Goal: Information Seeking & Learning: Learn about a topic

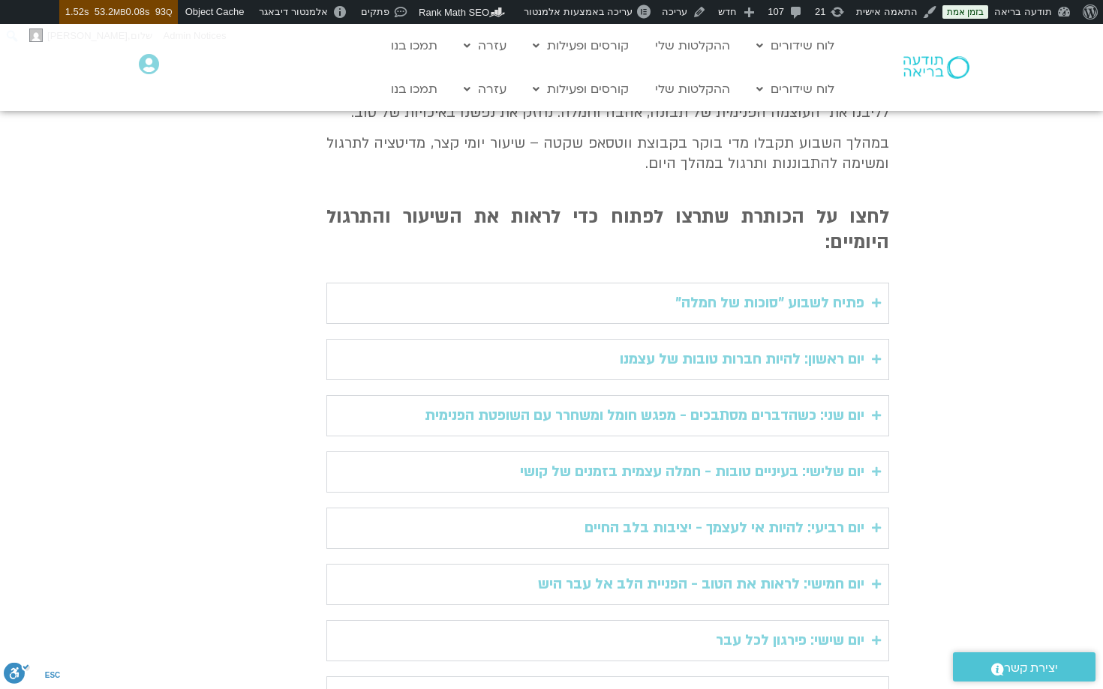
scroll to position [407, 0]
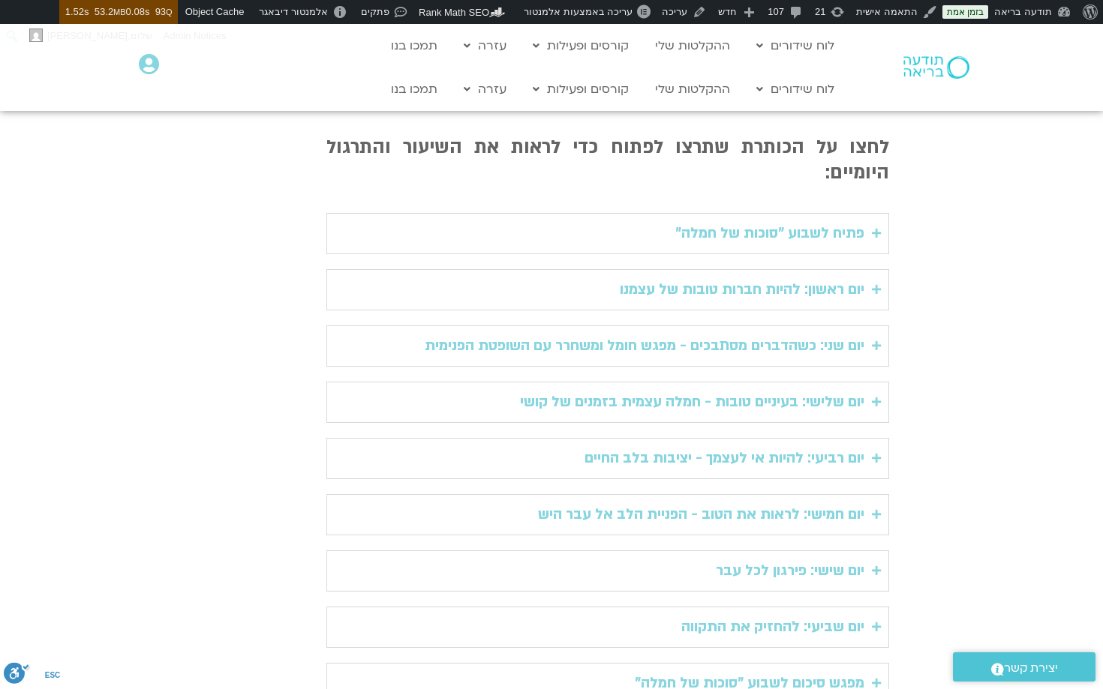
click at [777, 221] on div "פתיח לשבוע "סוכות של חמלה"" at bounding box center [769, 233] width 189 height 25
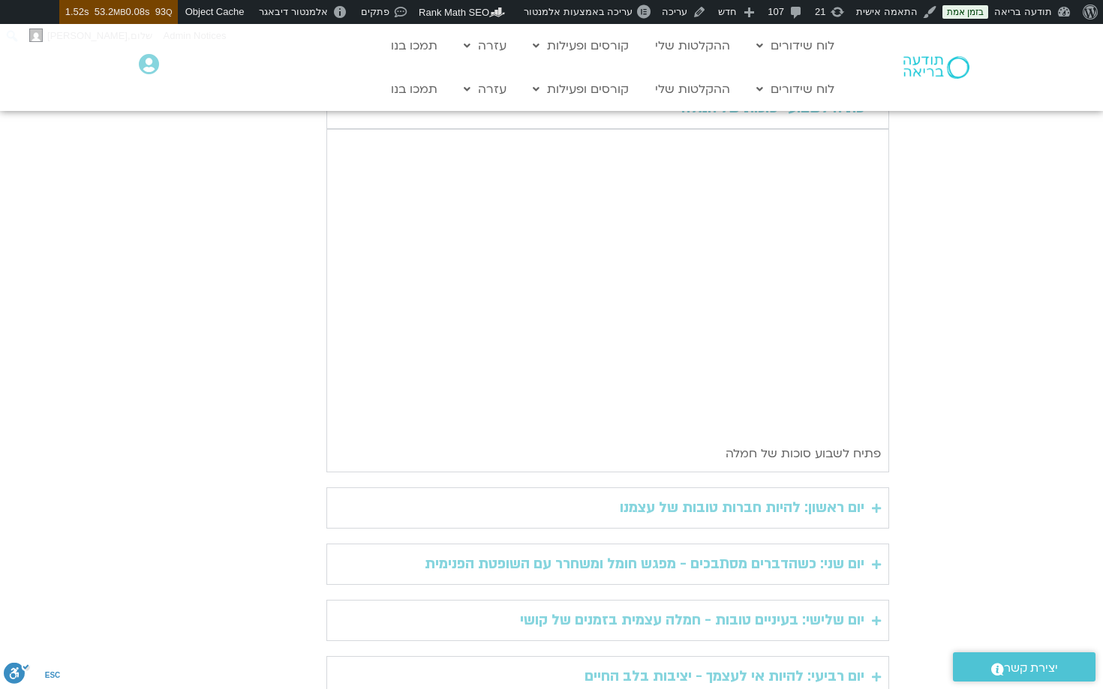
scroll to position [534, 0]
click at [772, 494] on div "יום ראשון: להיות חברות טובות של עצמנו" at bounding box center [742, 506] width 245 height 25
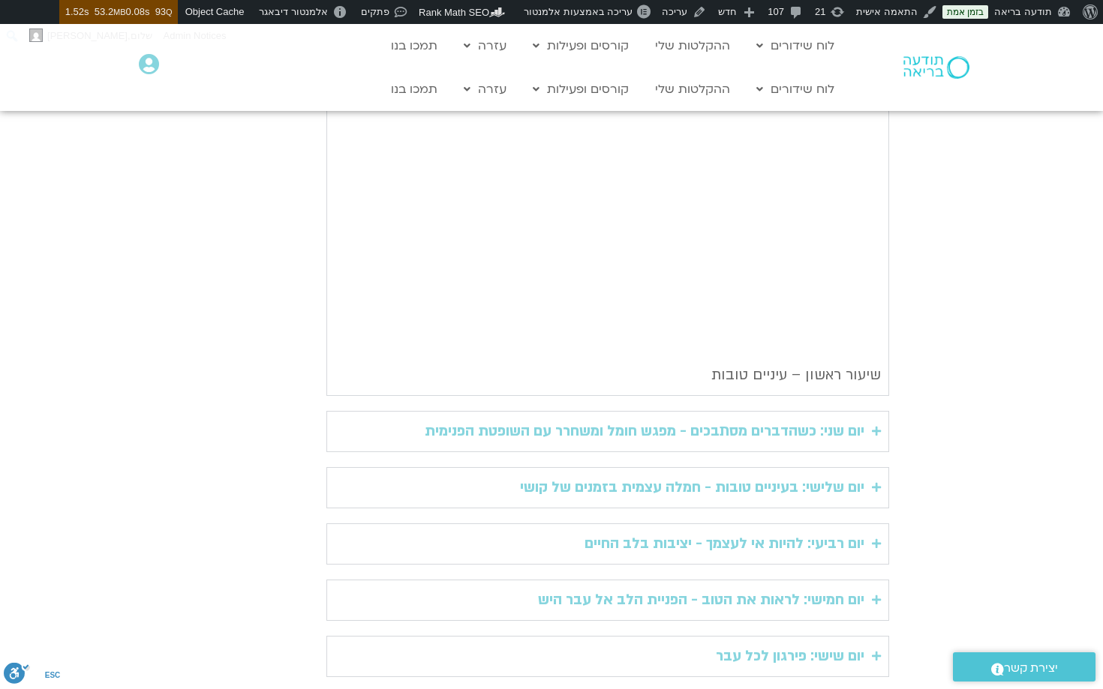
scroll to position [1071, 0]
click at [785, 421] on div "יום שני: כשהדברים מסתבכים - מפגש חומל ומשחרר עם השופטת הפנימית" at bounding box center [645, 433] width 440 height 25
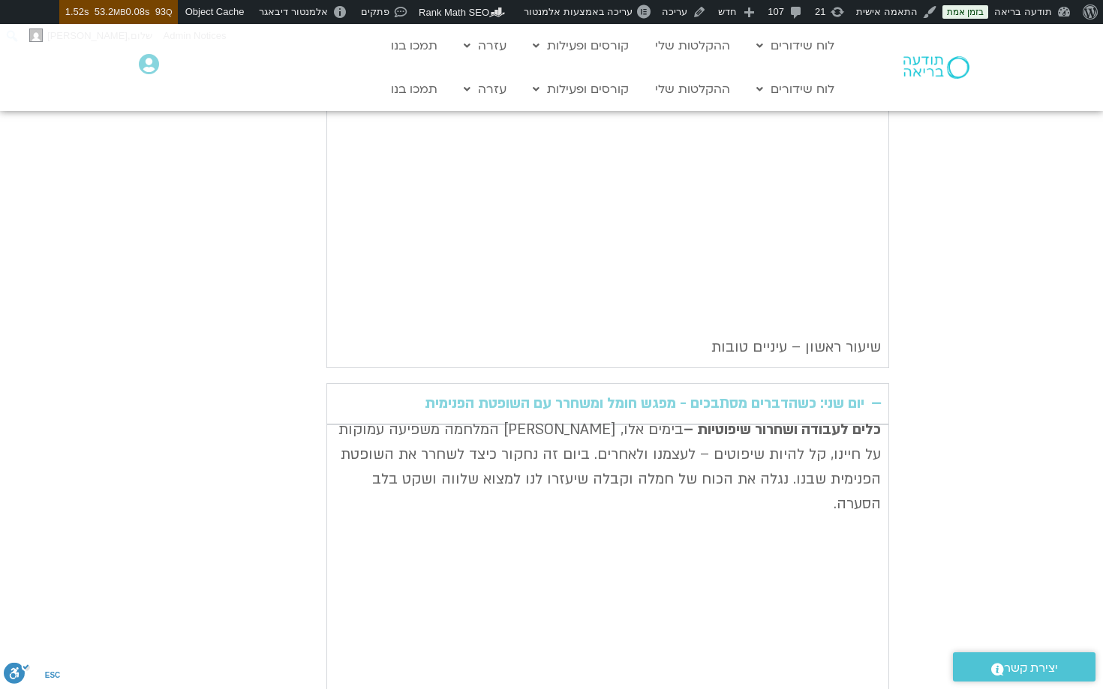
scroll to position [1102, 0]
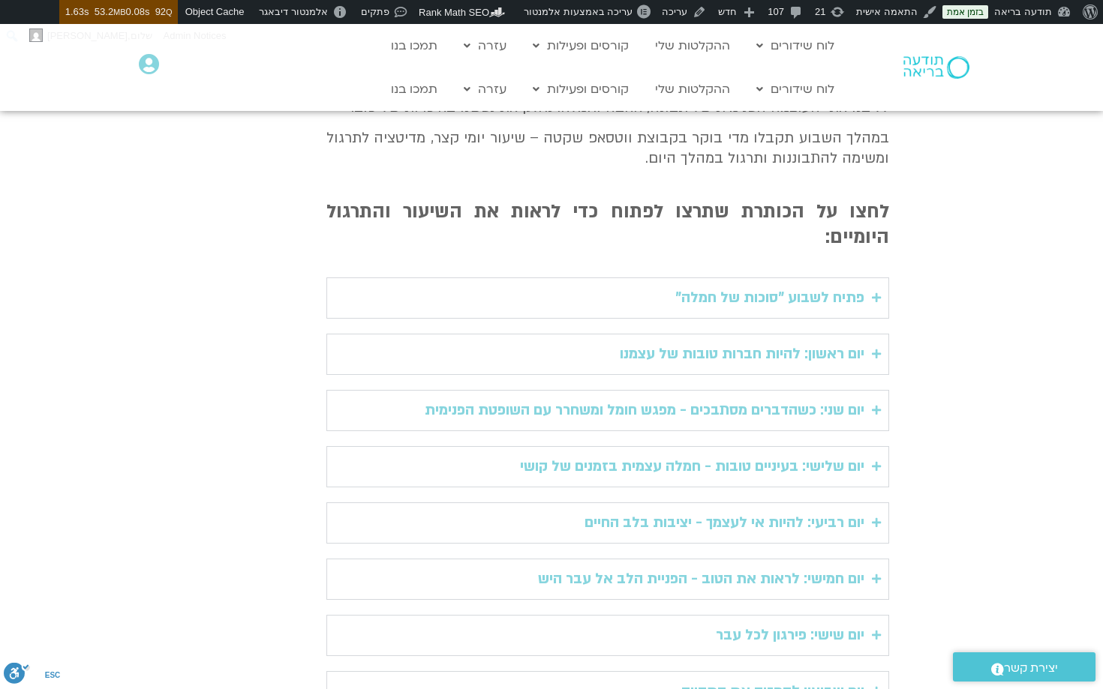
scroll to position [332, 0]
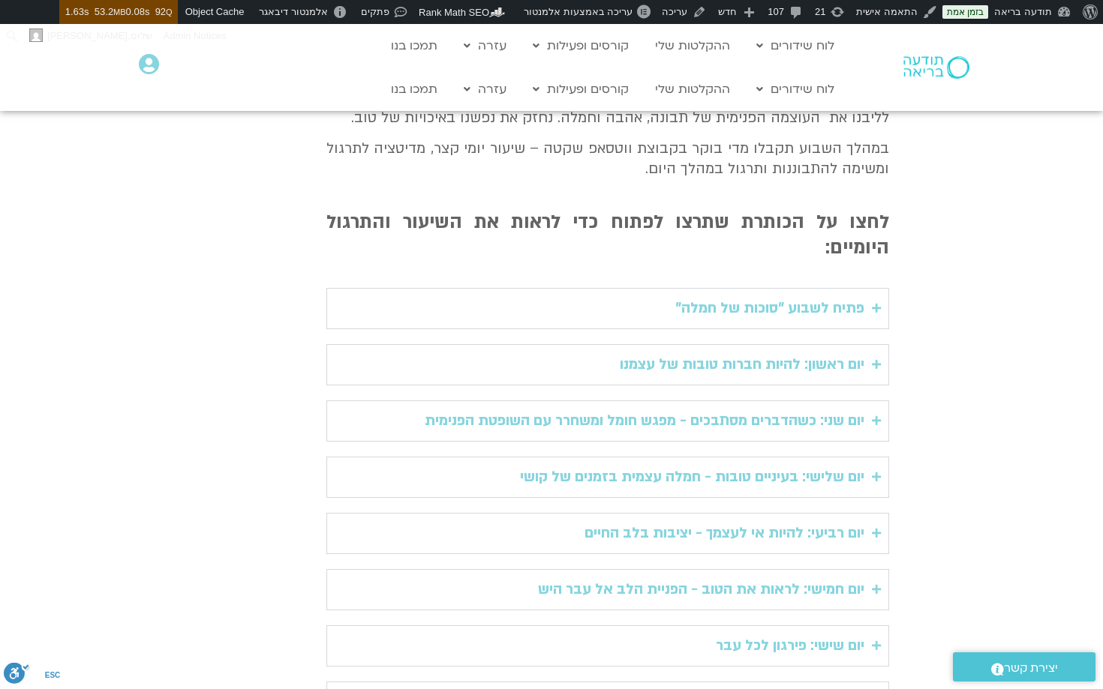
click at [857, 296] on div "פתיח לשבוע "סוכות של חמלה"" at bounding box center [769, 308] width 189 height 25
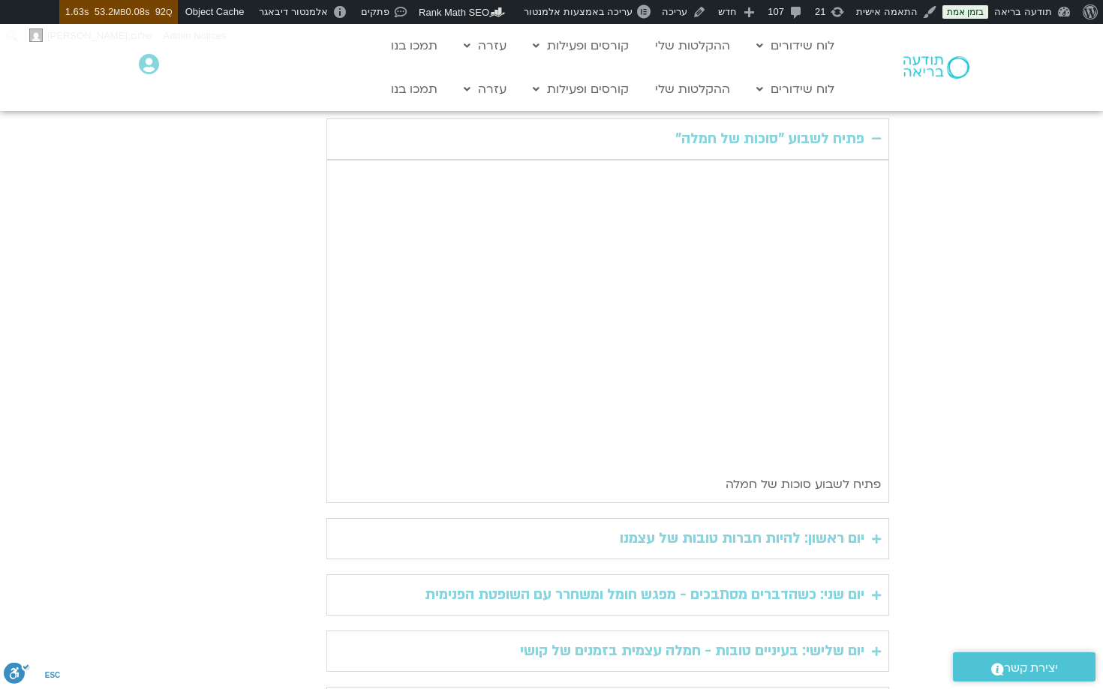
scroll to position [507, 0]
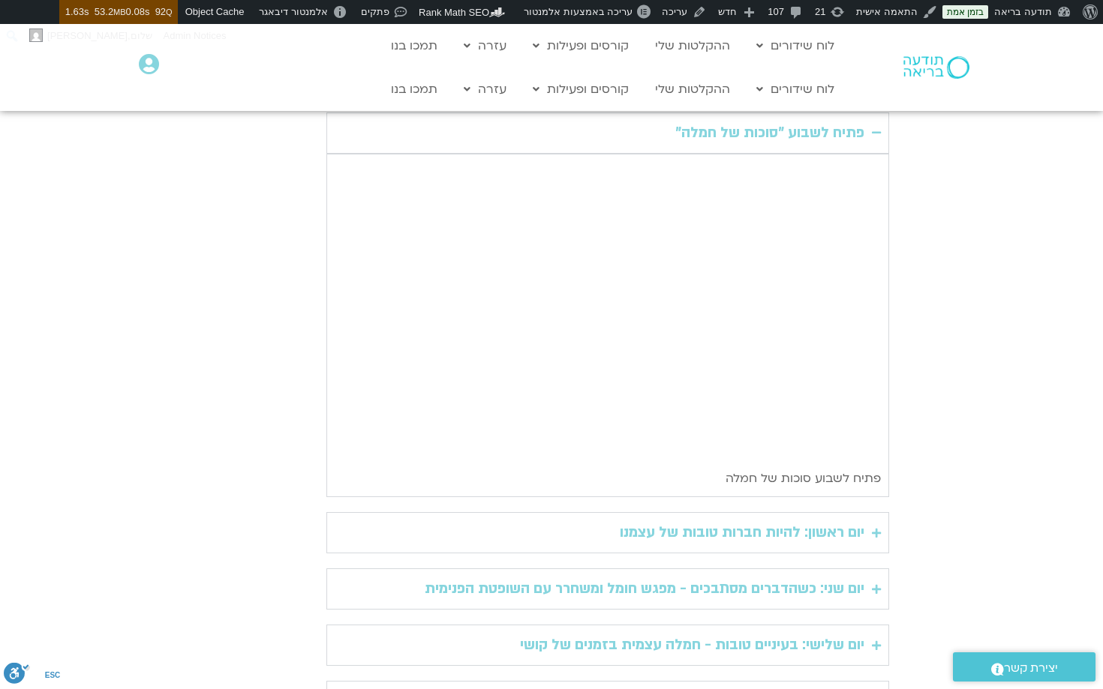
click at [838, 521] on div "יום ראשון: להיות חברות טובות של עצמנו" at bounding box center [742, 533] width 245 height 25
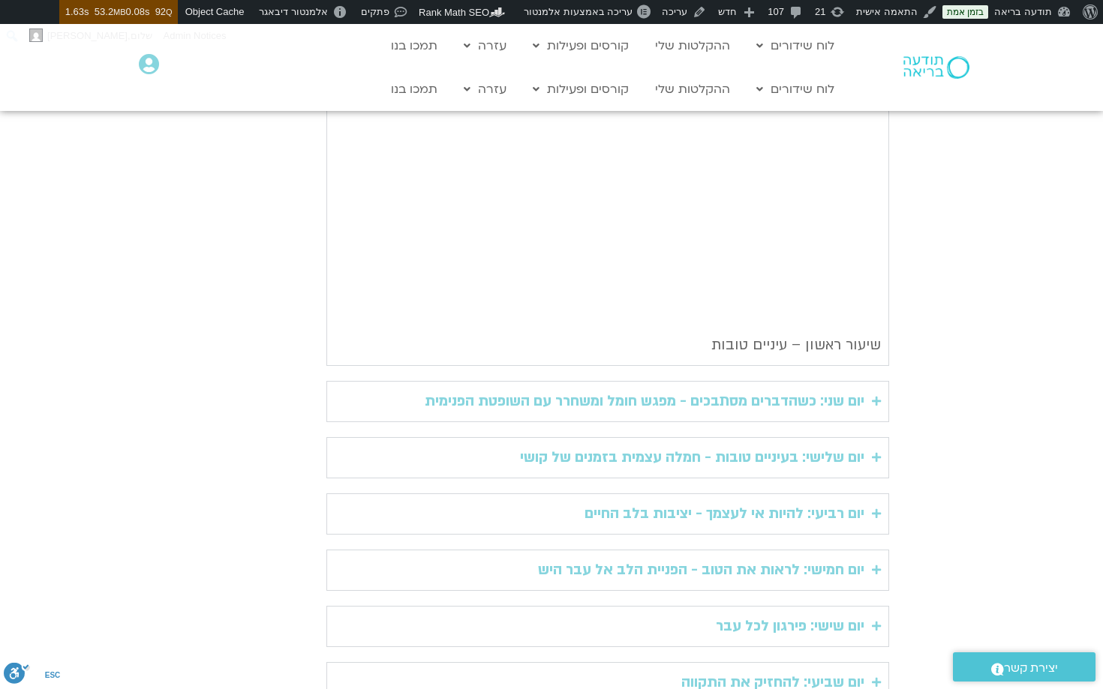
scroll to position [1115, 0]
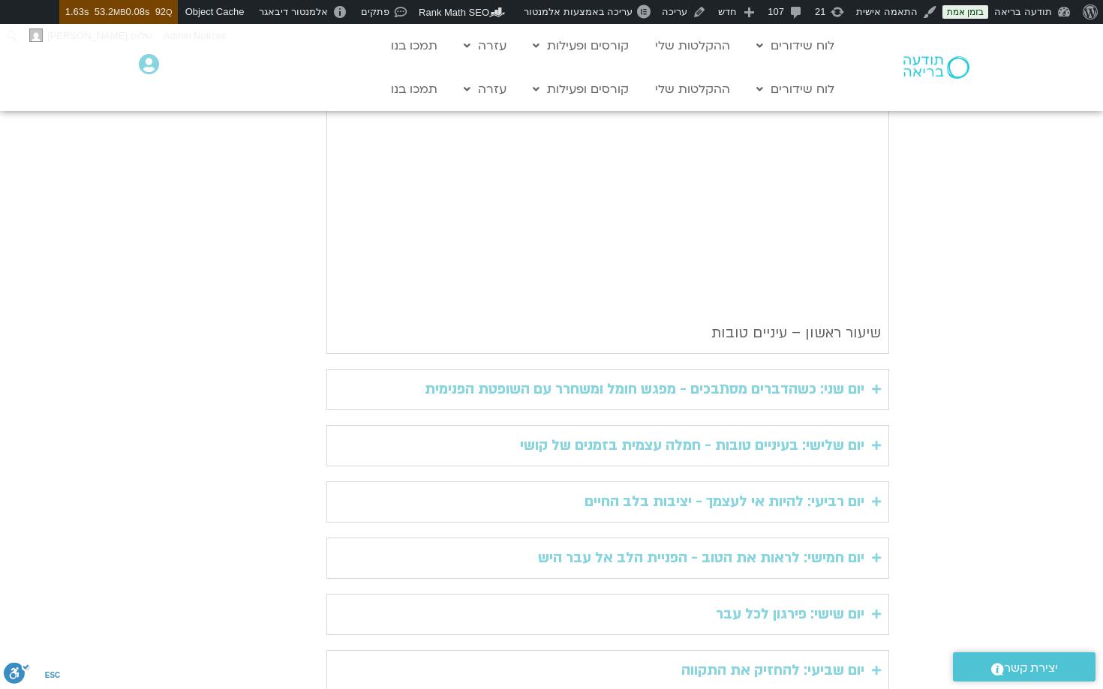
click at [842, 377] on div "יום שני: כשהדברים מסתבכים - מפגש חומל ומשחרר עם השופטת הפנימית" at bounding box center [645, 389] width 440 height 25
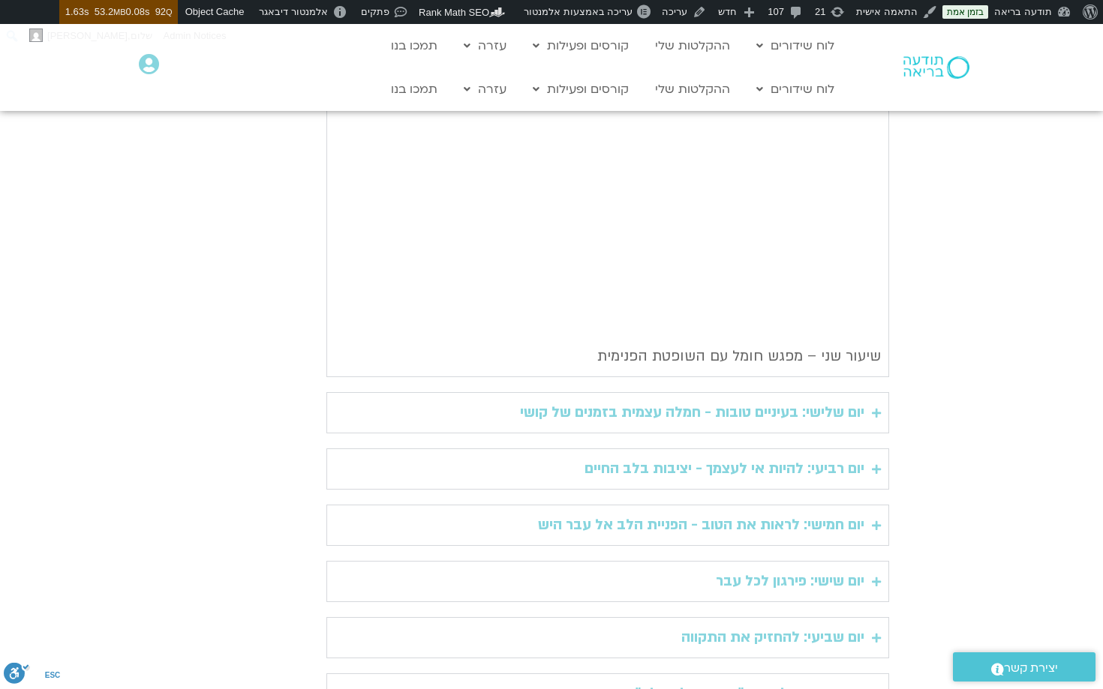
scroll to position [1640, 0]
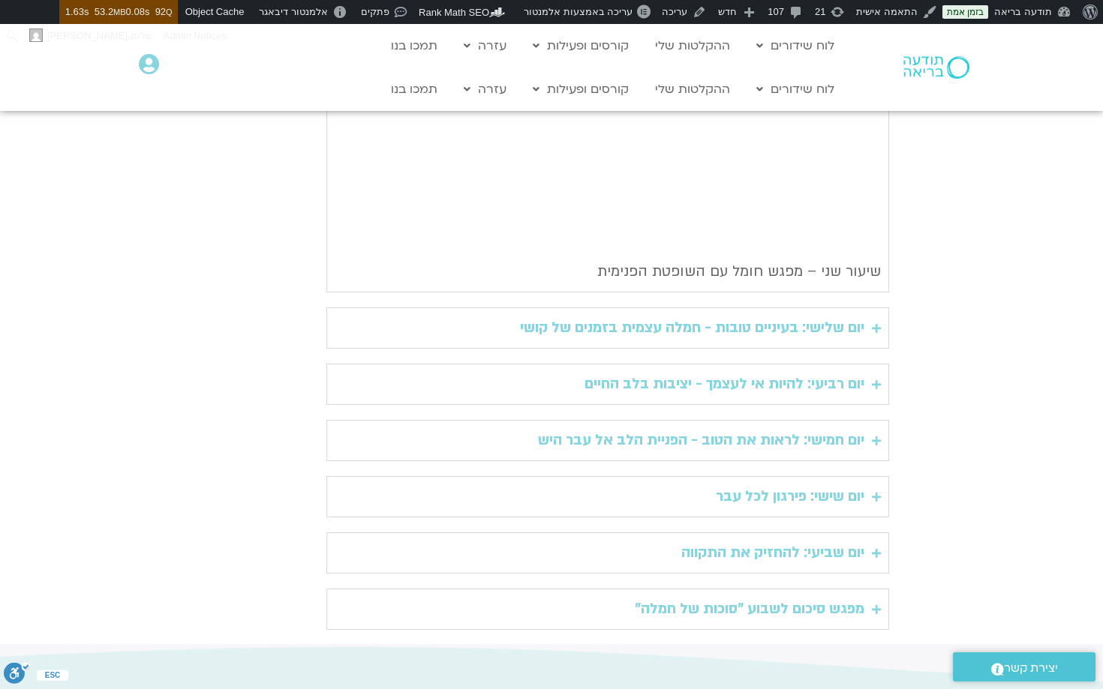
click at [830, 316] on div "יום שלישי: בעיניים טובות - חמלה עצמית בזמנים של קושי" at bounding box center [692, 328] width 344 height 25
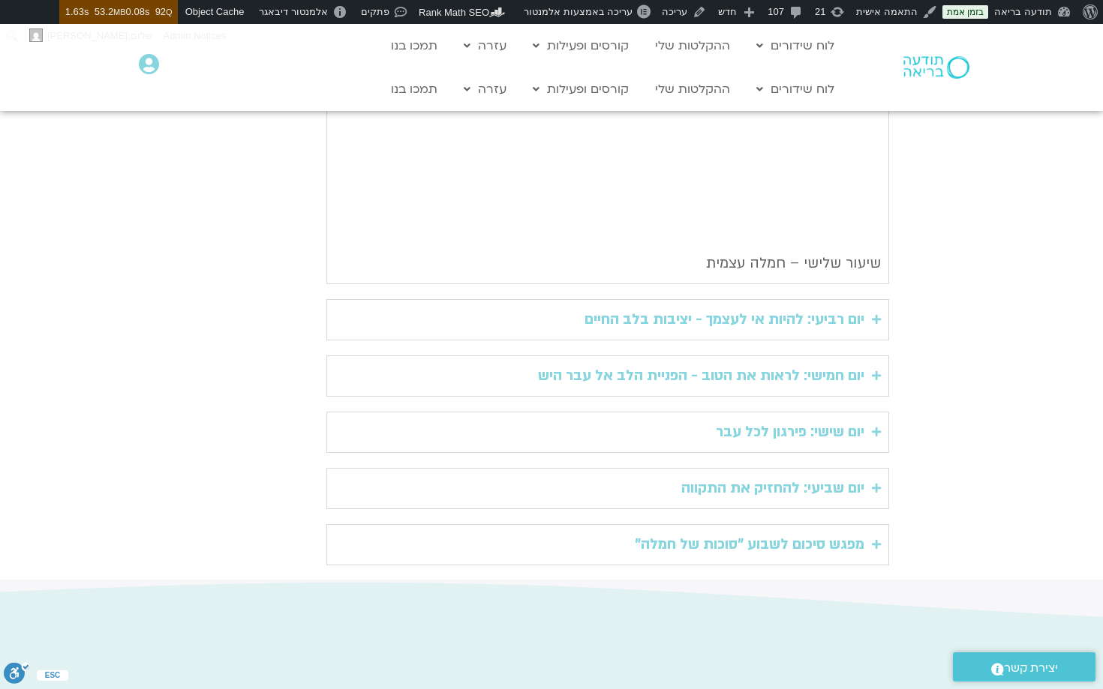
scroll to position [2053, 0]
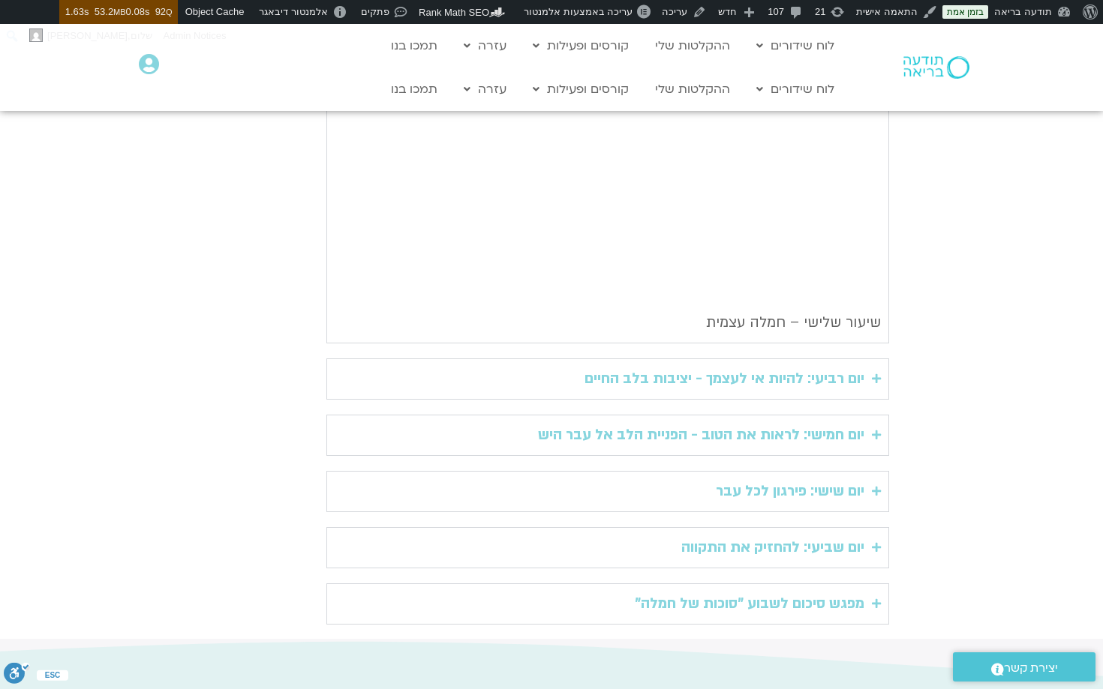
click at [843, 367] on div "יום רביעי: להיות אי לעצמך - יציבות בלב החיים" at bounding box center [724, 379] width 280 height 25
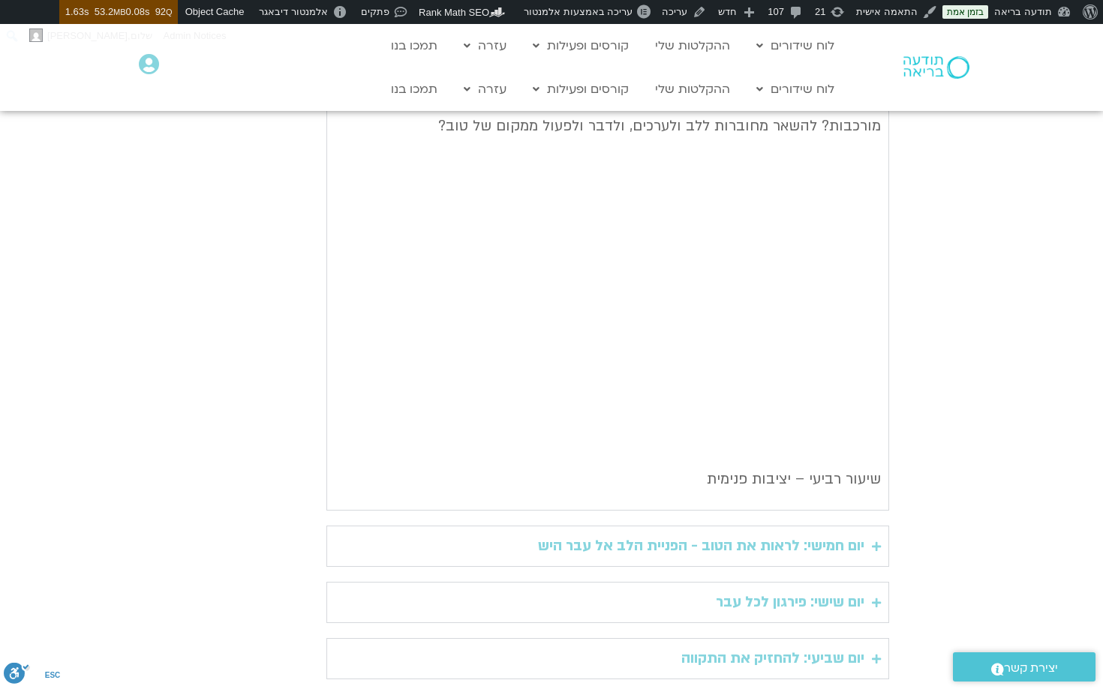
scroll to position [2426, 0]
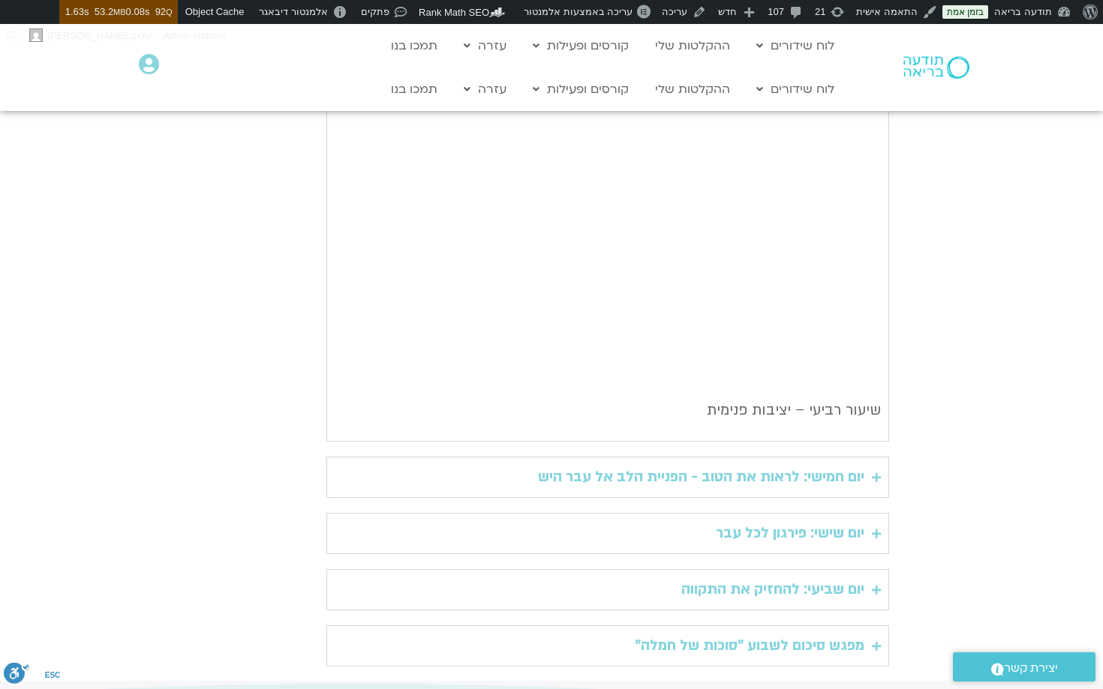
click at [804, 465] on div "יום חמישי: לראות את הטוב - הפניית הלב אל עבר היש" at bounding box center [701, 477] width 326 height 25
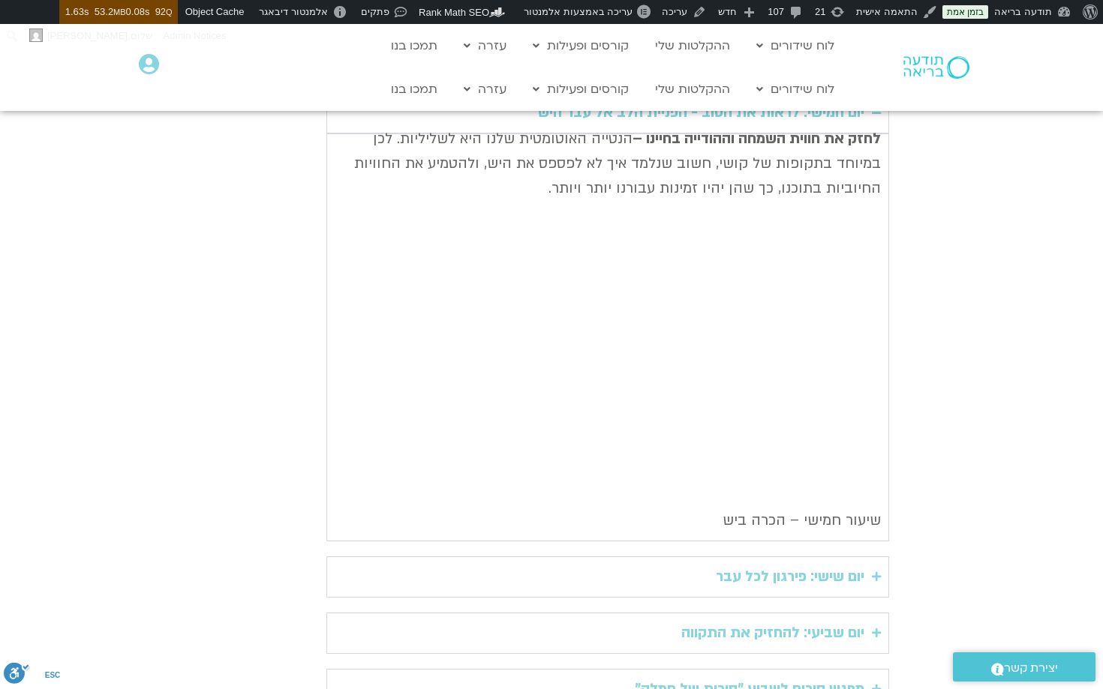
scroll to position [2976, 0]
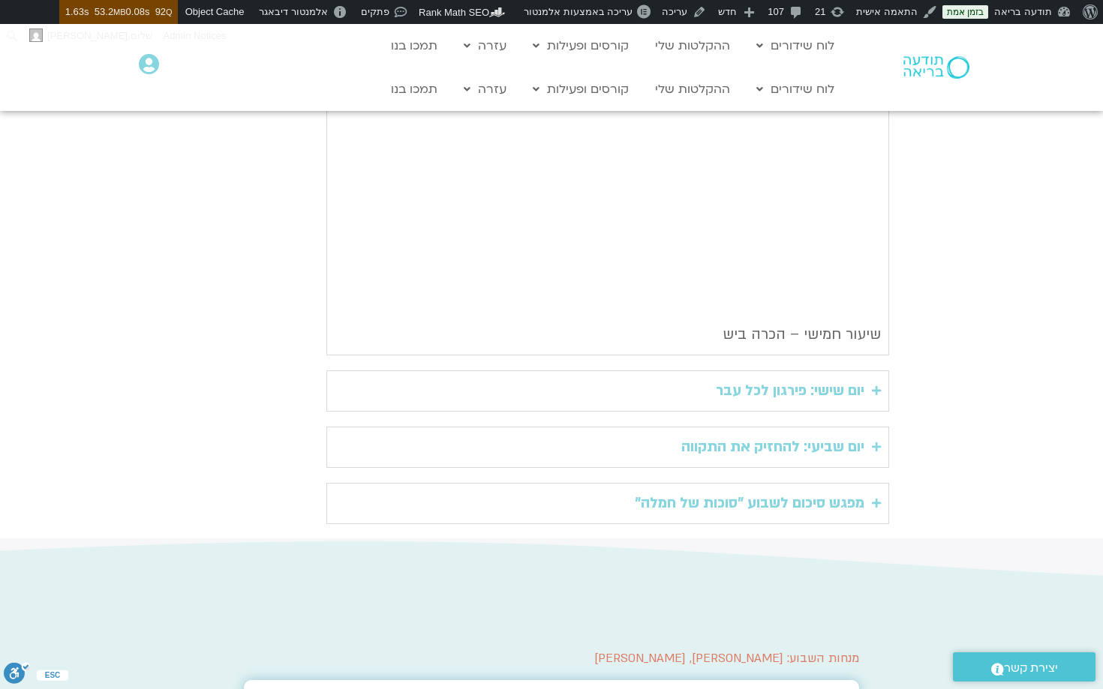
click at [803, 379] on div "יום שישי: פירגון לכל עבר" at bounding box center [790, 391] width 149 height 25
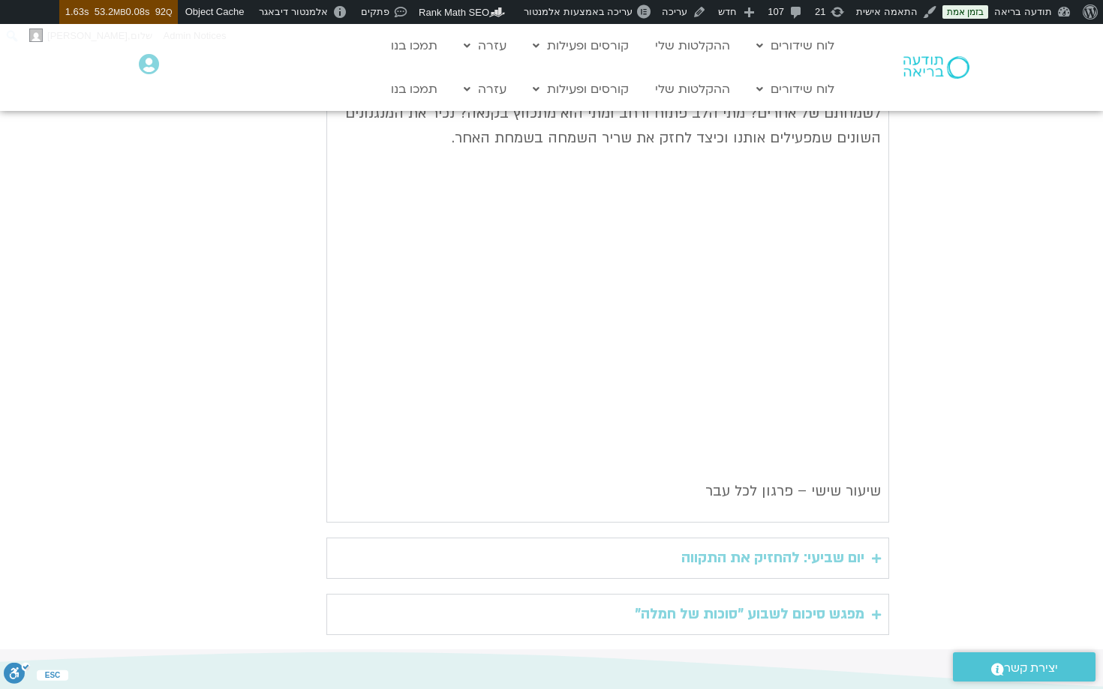
scroll to position [3307, 0]
click at [782, 544] on div "יום שביעי: להחזיק את התקווה" at bounding box center [772, 556] width 183 height 25
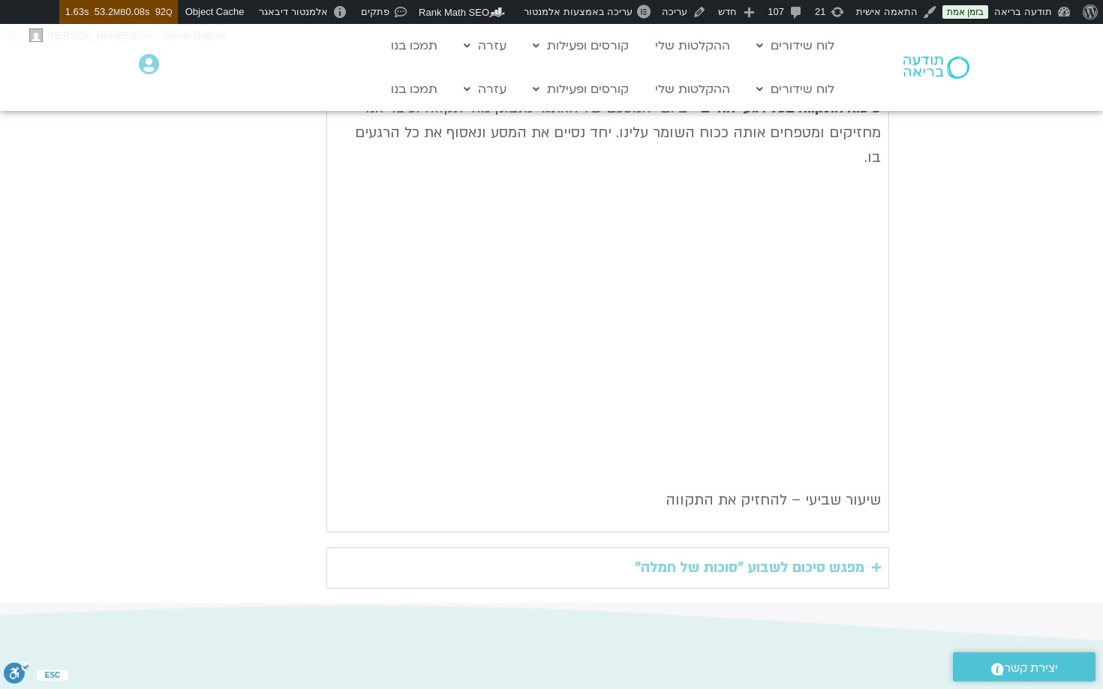
scroll to position [3782, 0]
click at [782, 555] on div "מפגש סיכום לשבוע "סוכות של חמלה"" at bounding box center [750, 567] width 230 height 25
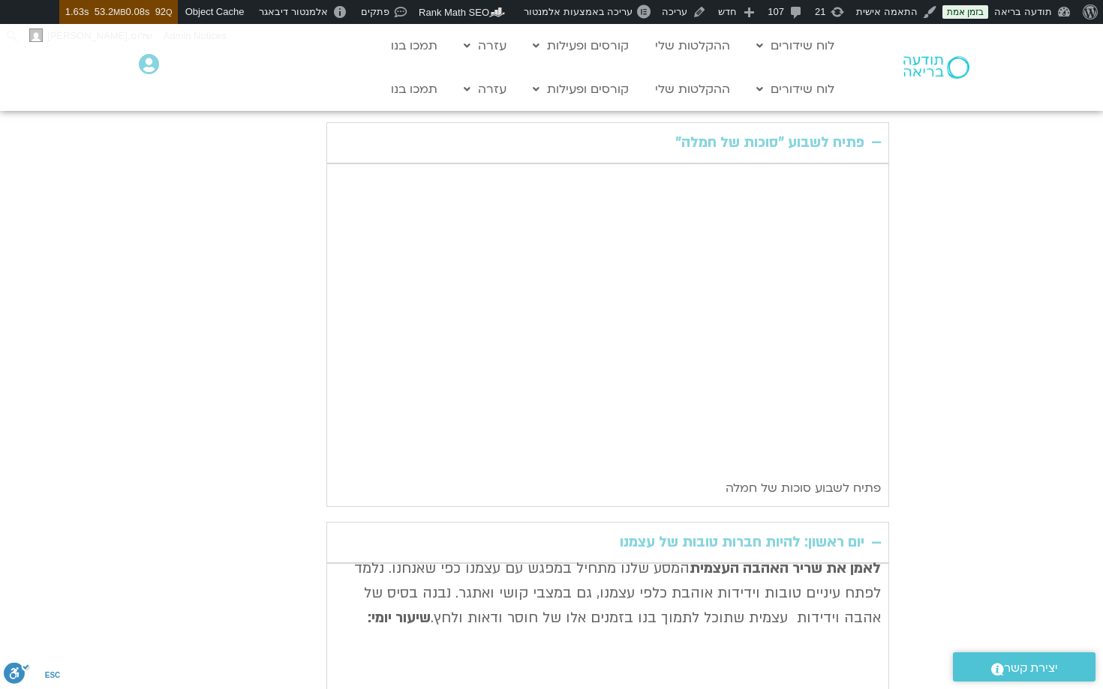
scroll to position [455, 0]
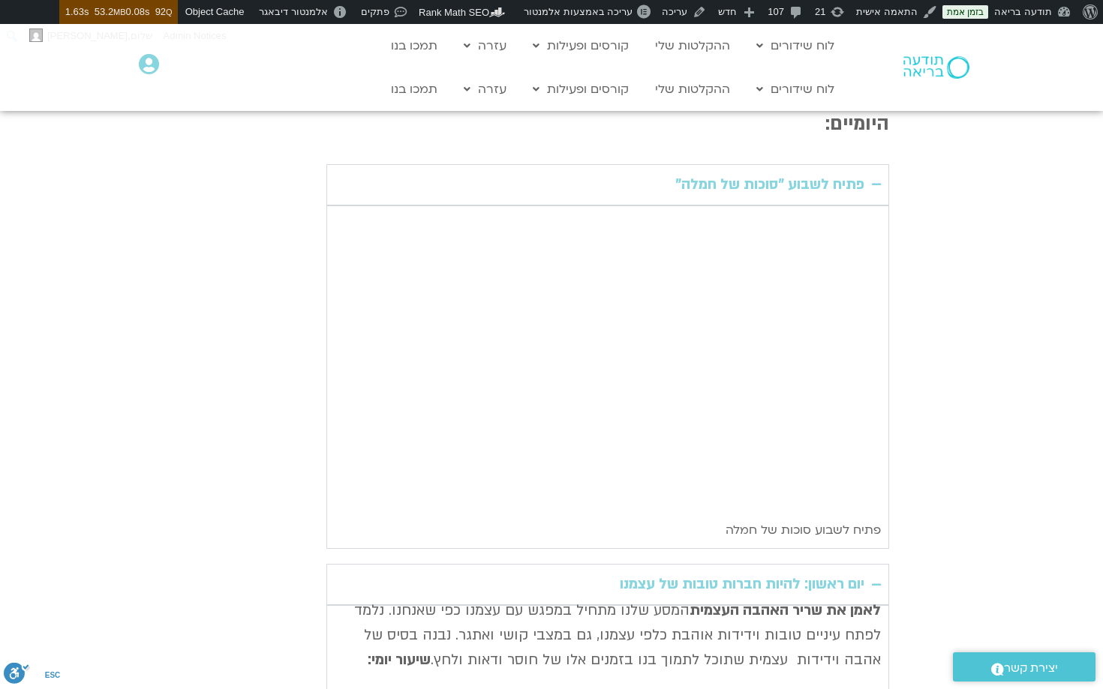
click at [789, 173] on div "פתיח לשבוע "סוכות של חמלה"" at bounding box center [769, 185] width 189 height 25
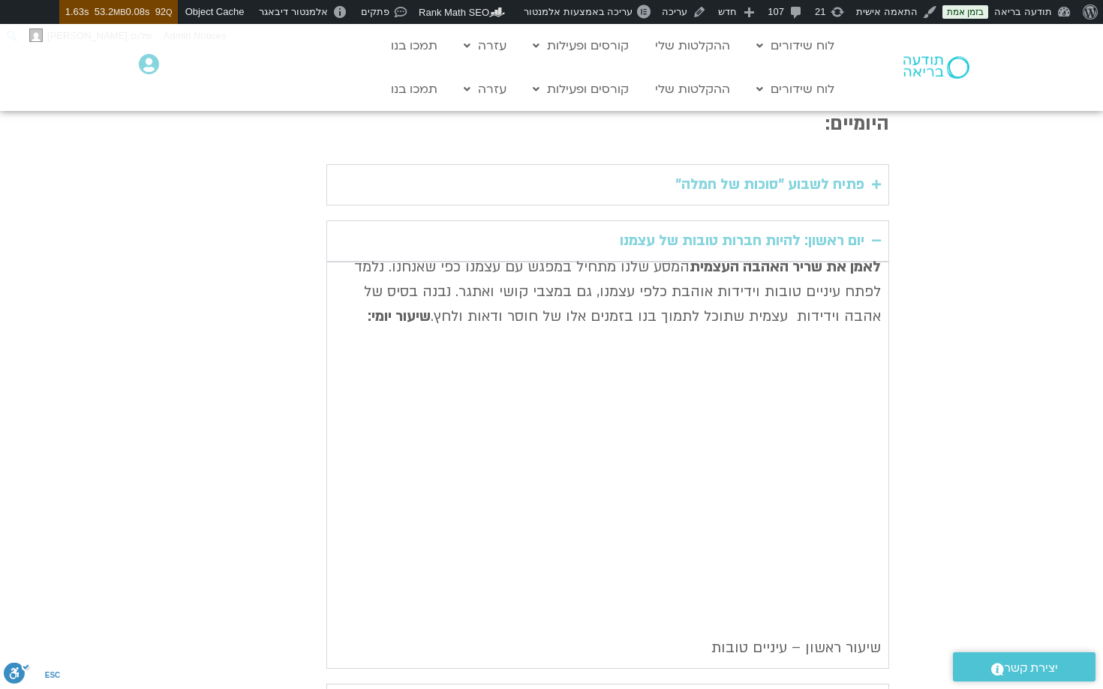
click at [771, 229] on div "יום ראשון: להיות חברות טובות של עצמנו" at bounding box center [742, 241] width 245 height 25
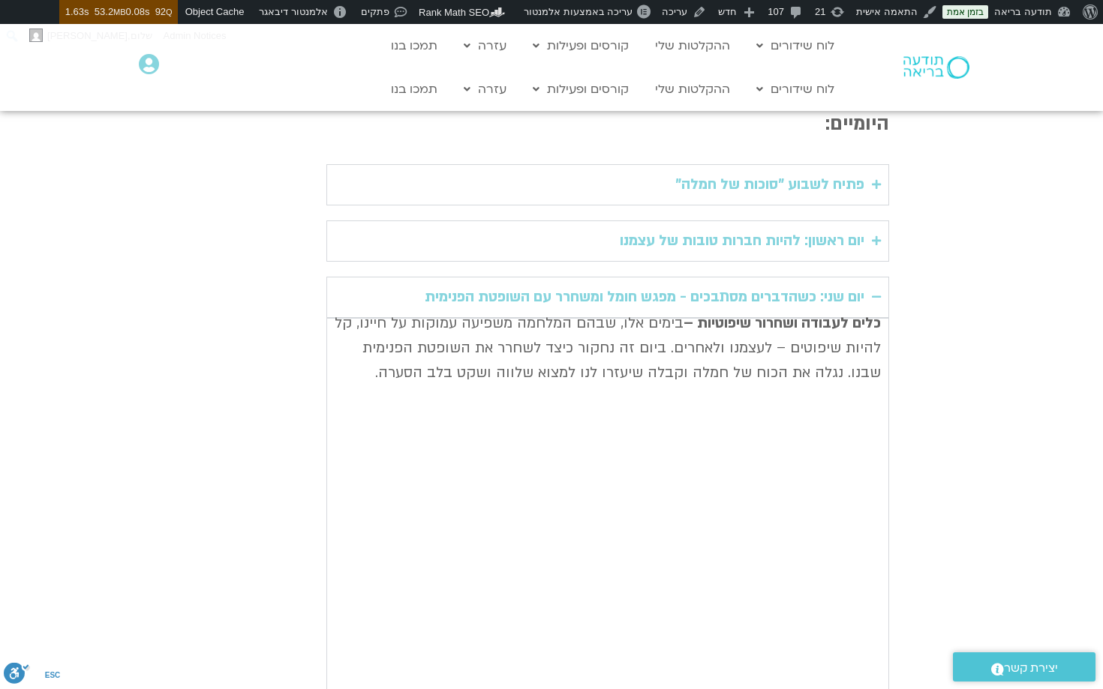
click at [797, 285] on div "יום שני: כשהדברים מסתבכים - מפגש חומל ומשחרר עם השופטת הפנימית" at bounding box center [645, 297] width 440 height 25
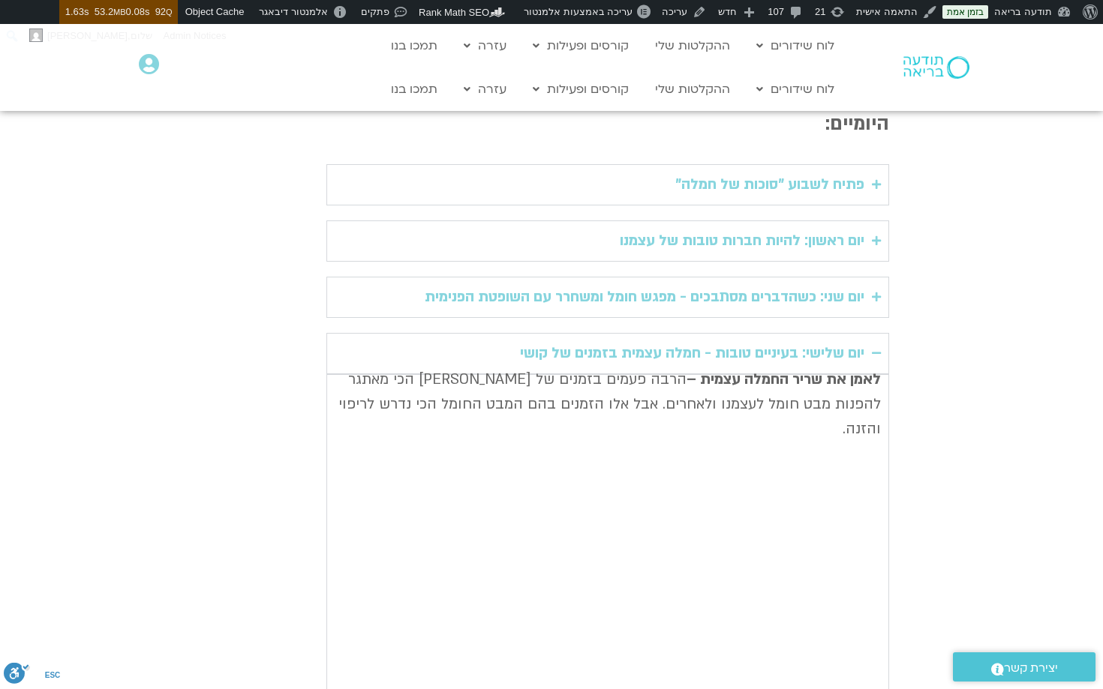
click at [804, 341] on div "יום שלישי: בעיניים טובות - חמלה עצמית בזמנים של קושי" at bounding box center [692, 353] width 344 height 25
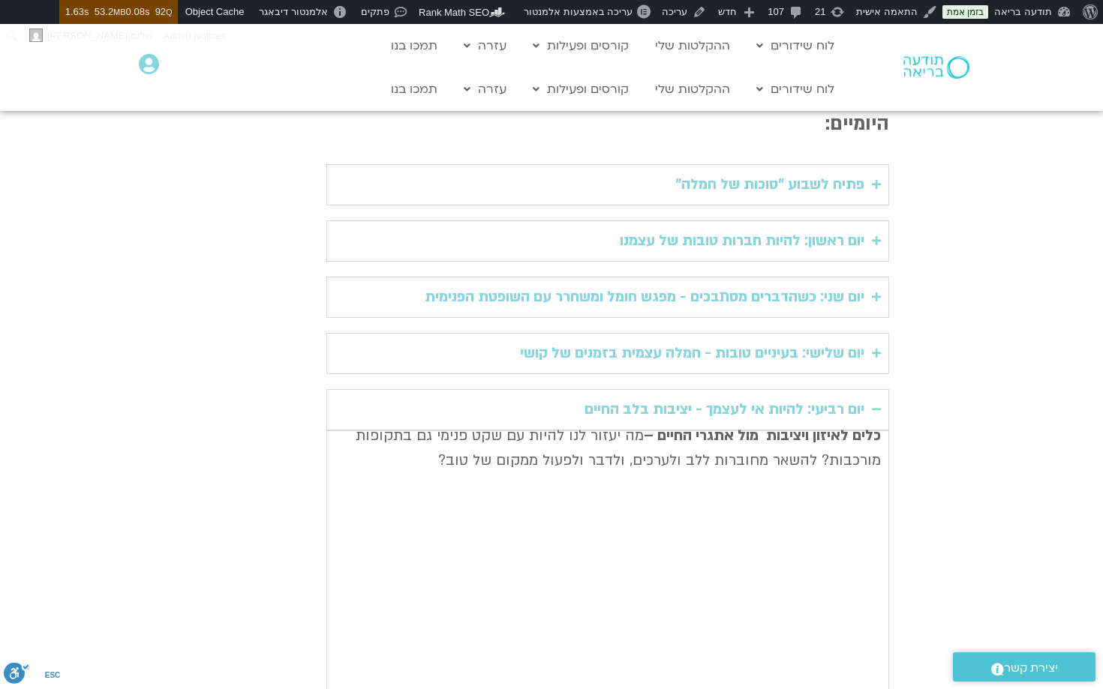
click at [803, 398] on div "יום רביעי: להיות אי לעצמך - יציבות בלב החיים" at bounding box center [724, 410] width 280 height 25
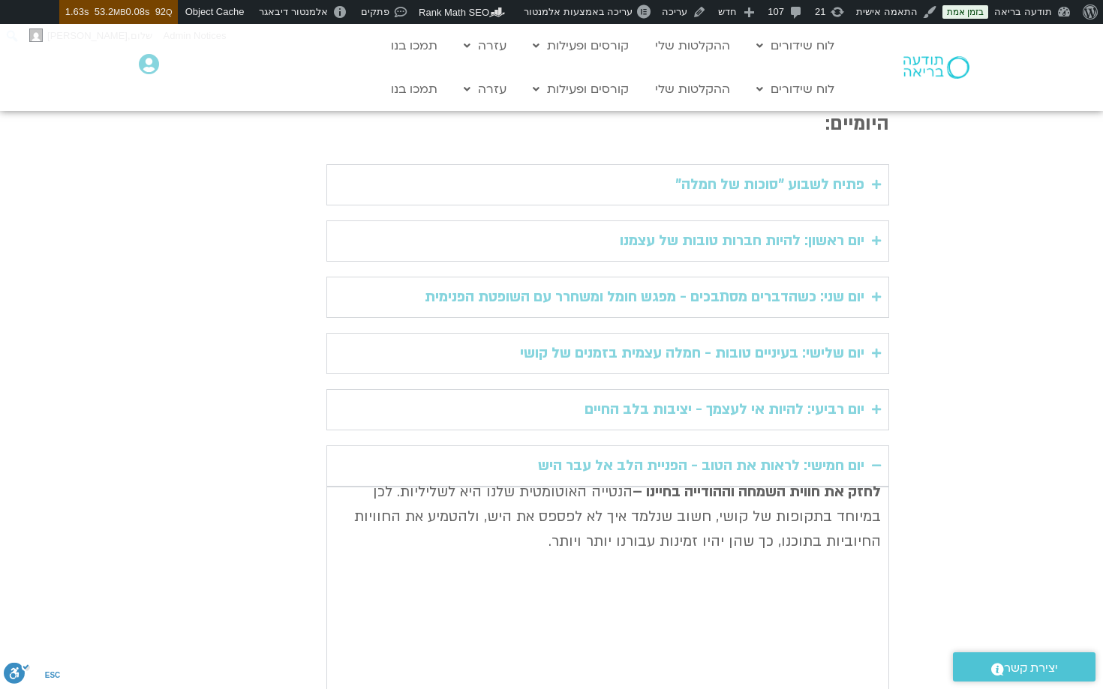
click at [798, 454] on div "יום חמישי: לראות את הטוב - הפניית הלב אל עבר היש" at bounding box center [701, 466] width 326 height 25
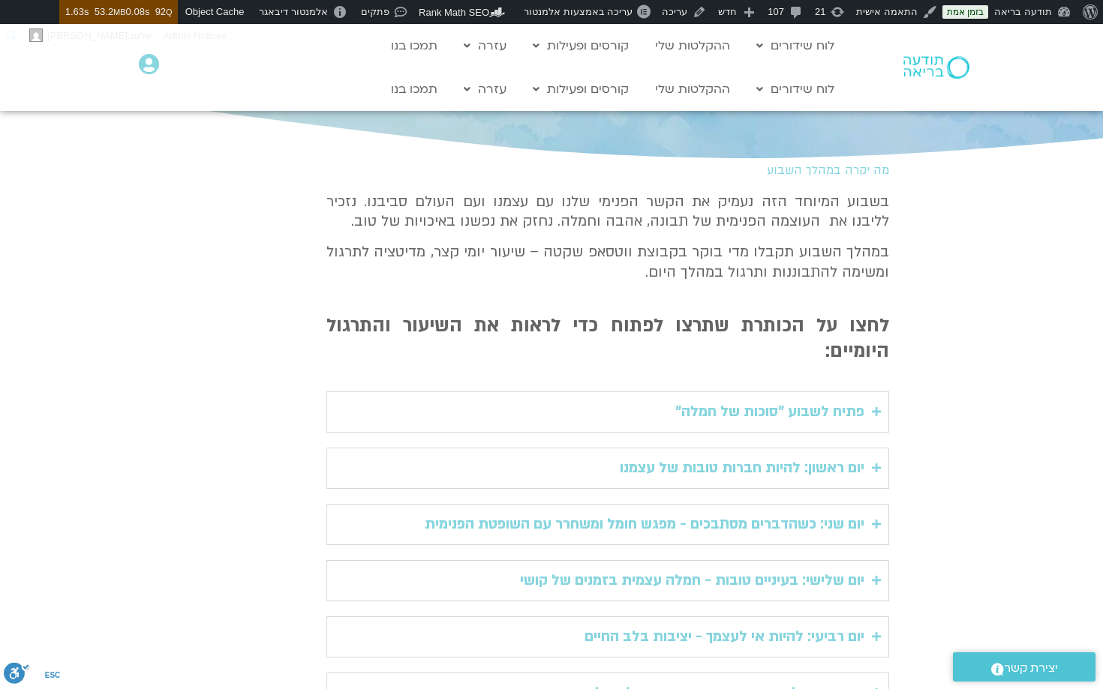
scroll to position [207, 0]
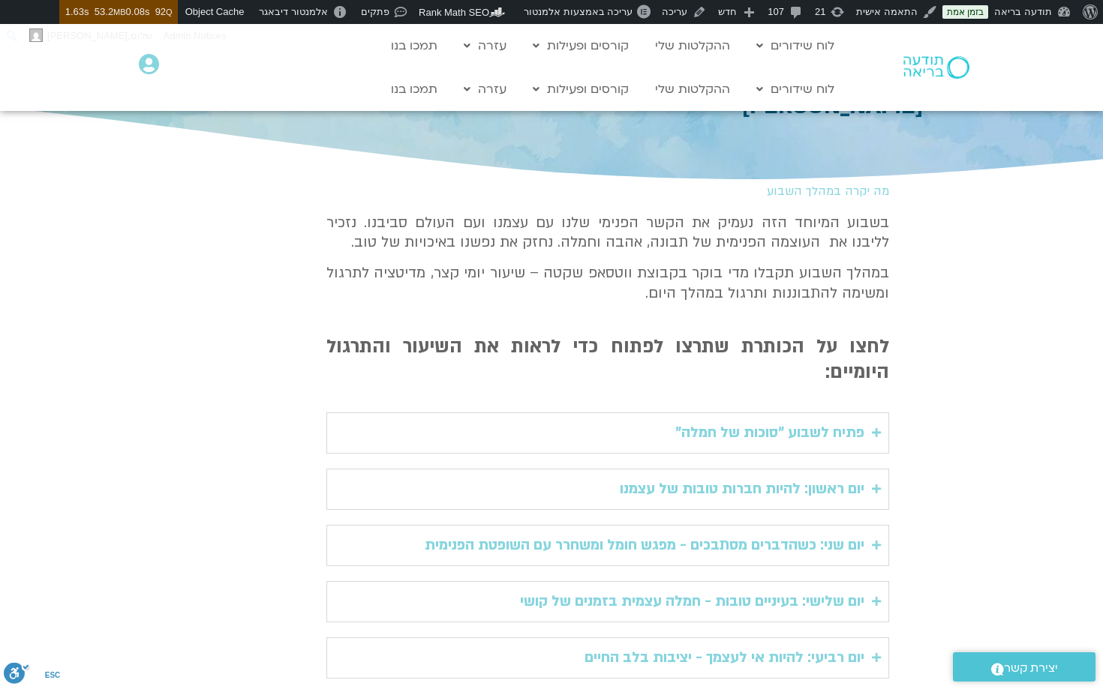
click at [866, 414] on summary "פתיח לשבוע "סוכות של חמלה"" at bounding box center [607, 433] width 563 height 41
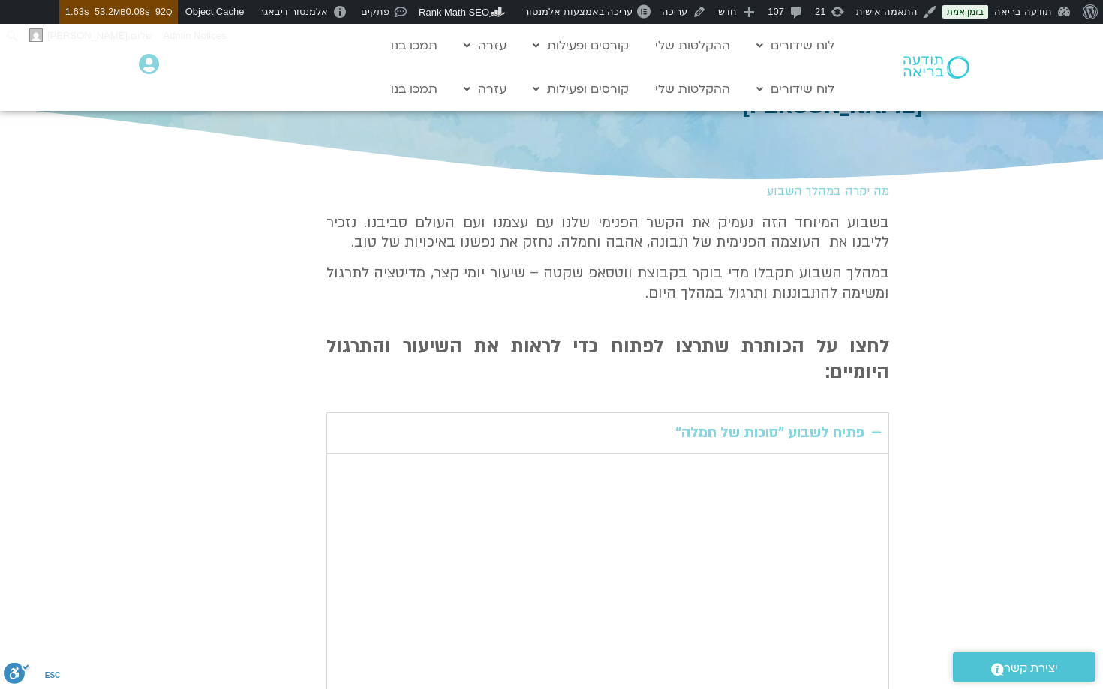
click at [866, 414] on summary "פתיח לשבוע "סוכות של חמלה"" at bounding box center [607, 433] width 563 height 41
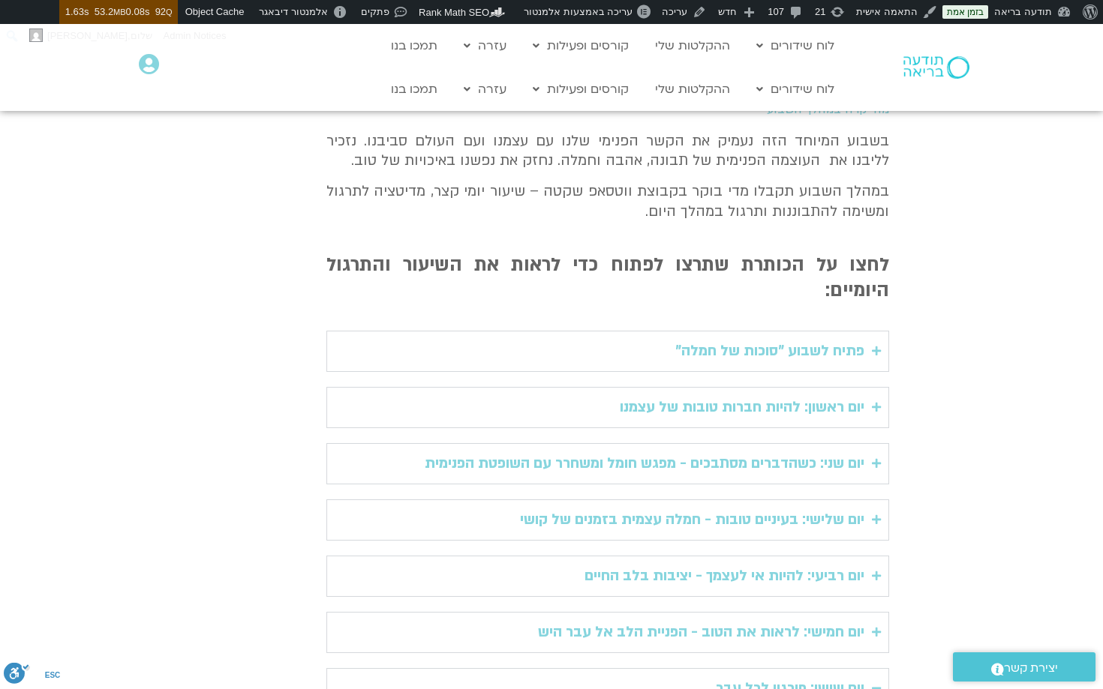
scroll to position [316, 0]
